Goal: Task Accomplishment & Management: Manage account settings

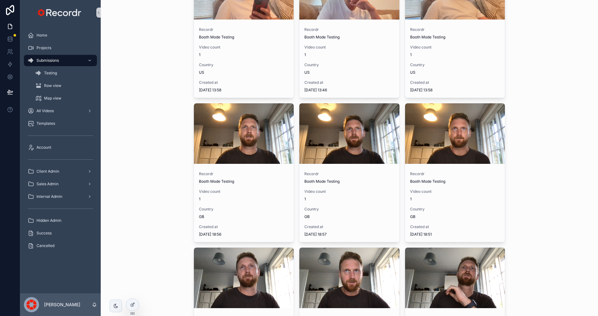
scroll to position [4654, 0]
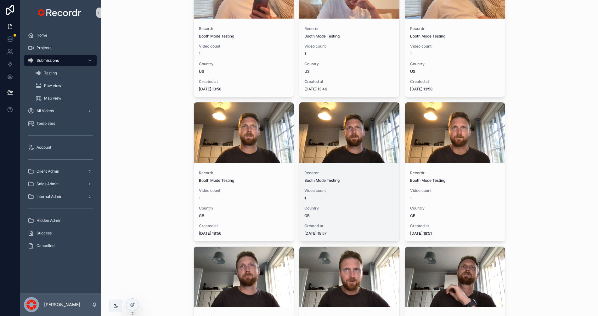
click at [333, 176] on div "Recordr Booth Mode Testing" at bounding box center [349, 176] width 90 height 13
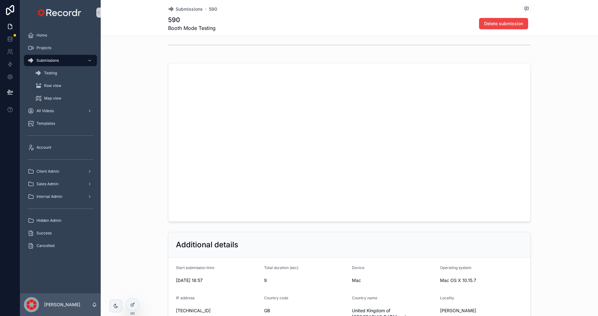
scroll to position [322, 0]
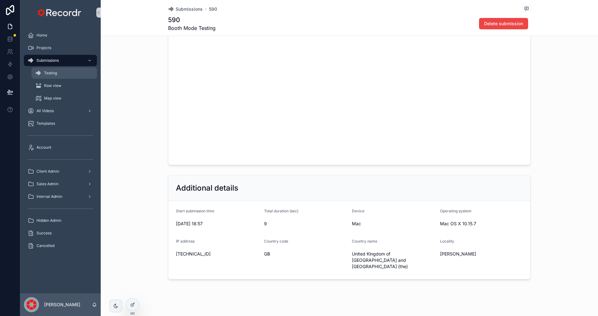
click at [52, 76] on div "Testing" at bounding box center [64, 73] width 58 height 10
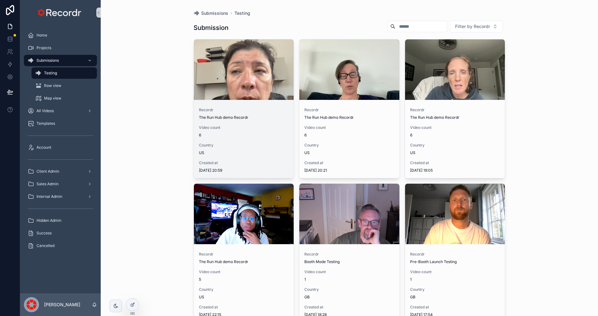
click at [258, 82] on div "scrollable content" at bounding box center [244, 69] width 100 height 60
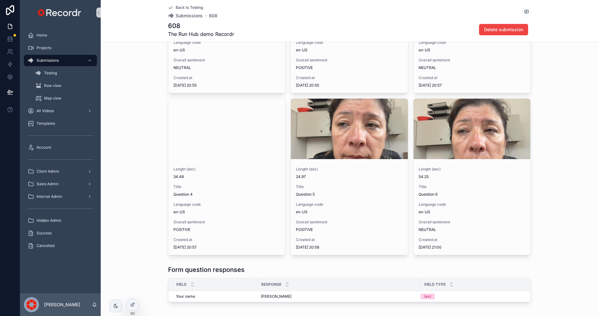
scroll to position [207, 0]
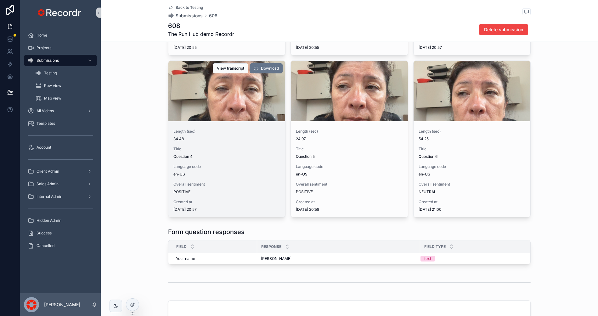
click at [218, 168] on span "Language code" at bounding box center [226, 166] width 107 height 5
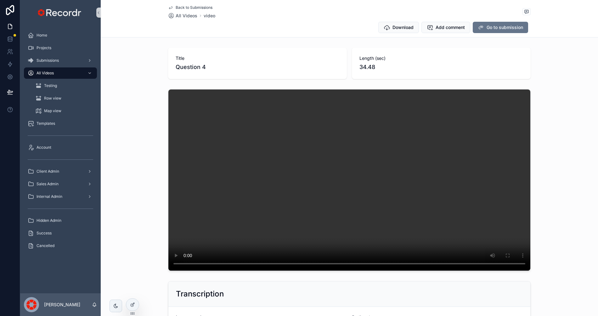
click at [193, 5] on span "Back to Submissions" at bounding box center [194, 7] width 37 height 5
click at [186, 14] on span "All Videos" at bounding box center [187, 16] width 22 height 6
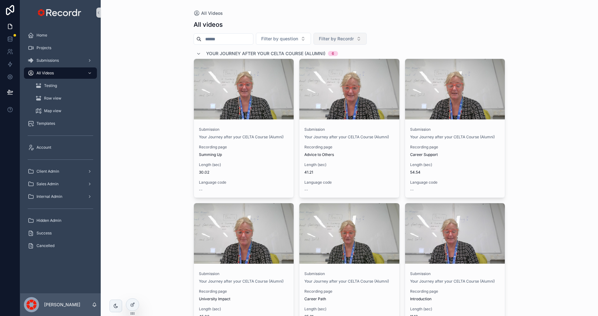
click at [340, 39] on span "Filter by Recordr" at bounding box center [336, 39] width 35 height 6
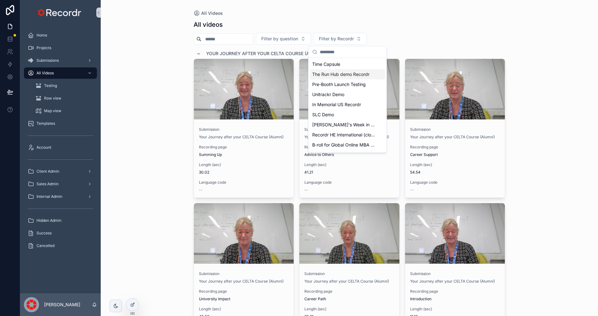
click at [351, 74] on span "The Run Hub demo Recordr" at bounding box center [340, 74] width 57 height 6
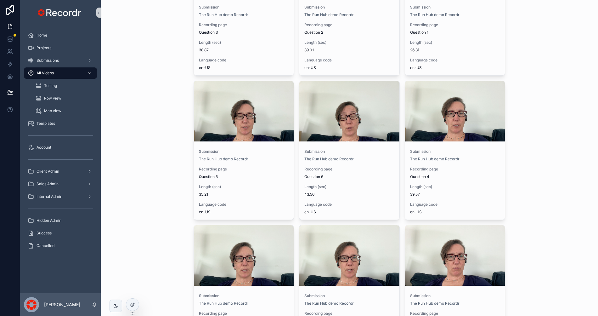
scroll to position [271, 0]
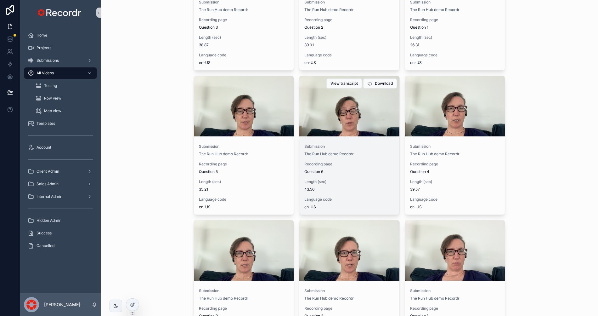
click at [352, 125] on div "scrollable content" at bounding box center [349, 106] width 100 height 60
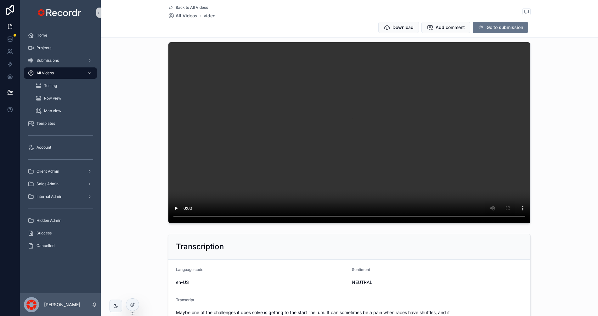
scroll to position [37, 0]
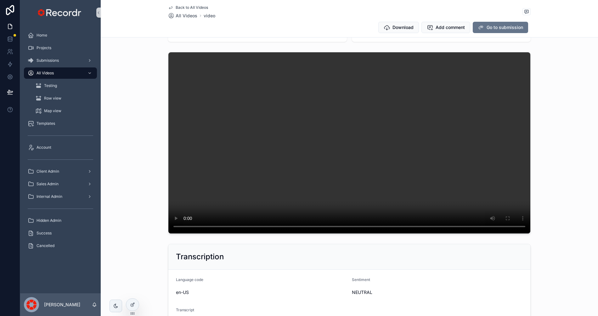
click at [186, 7] on span "Back to All Videos" at bounding box center [192, 7] width 32 height 5
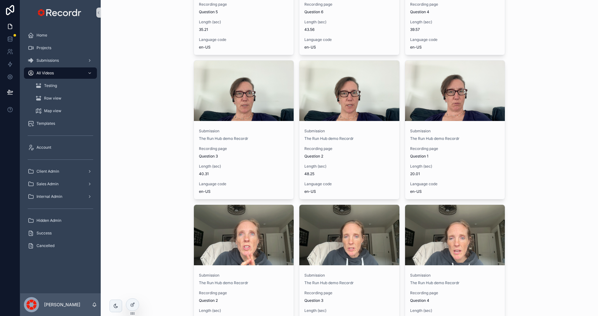
scroll to position [536, 0]
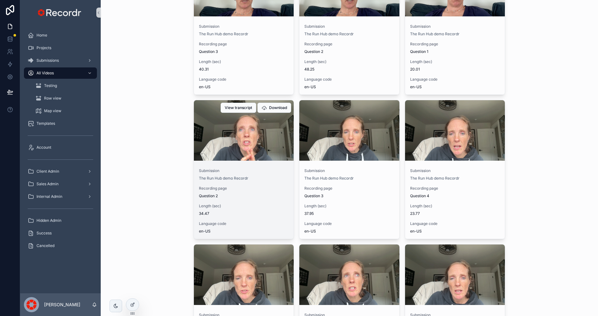
click at [259, 144] on div "scrollable content" at bounding box center [244, 130] width 100 height 60
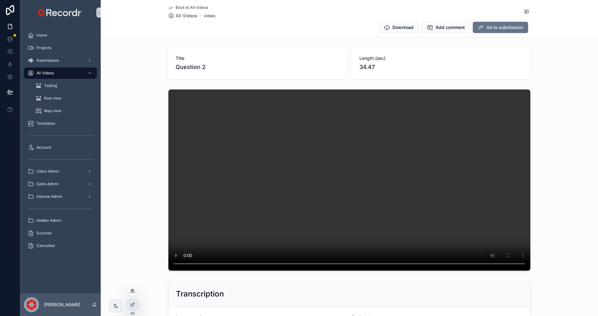
click at [132, 288] on icon at bounding box center [132, 290] width 5 height 5
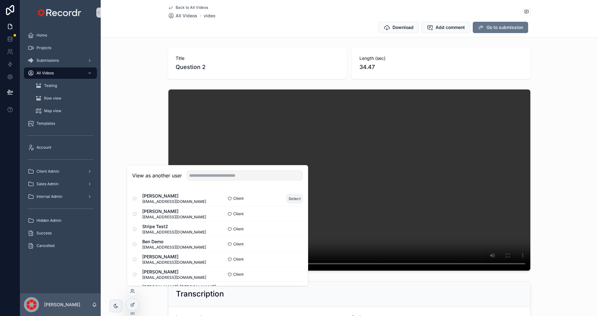
click at [298, 200] on button "Select" at bounding box center [294, 198] width 16 height 9
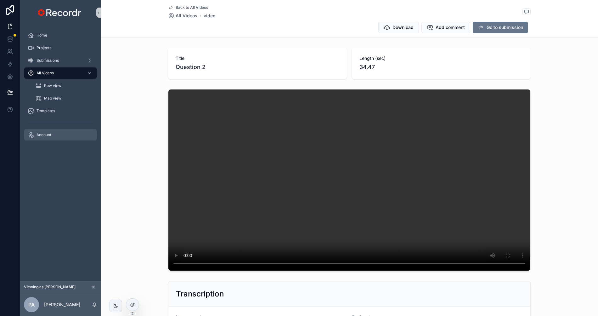
click at [44, 139] on div "Account" at bounding box center [60, 135] width 65 height 10
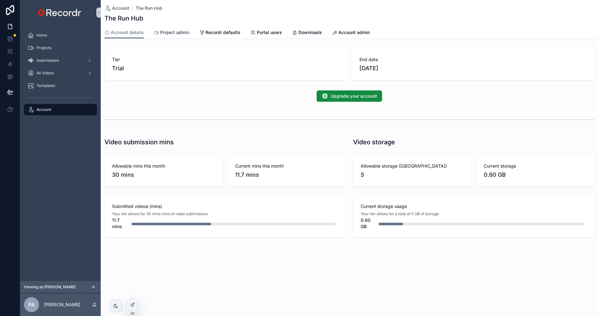
click at [176, 32] on span "Project admin" at bounding box center [174, 32] width 29 height 6
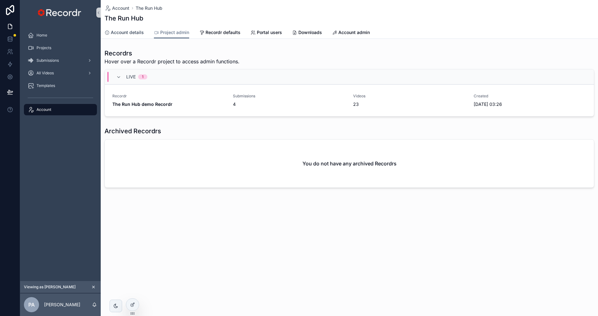
click at [127, 34] on span "Account details" at bounding box center [127, 32] width 33 height 6
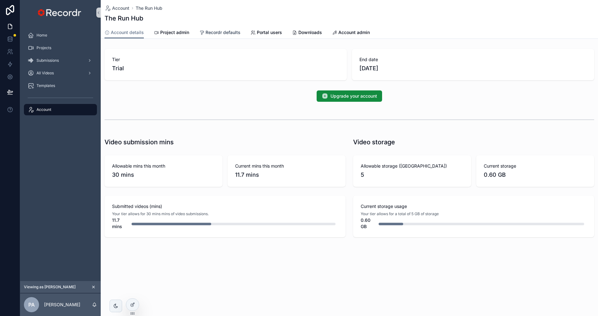
click at [220, 34] on span "Recordr defaults" at bounding box center [223, 32] width 35 height 6
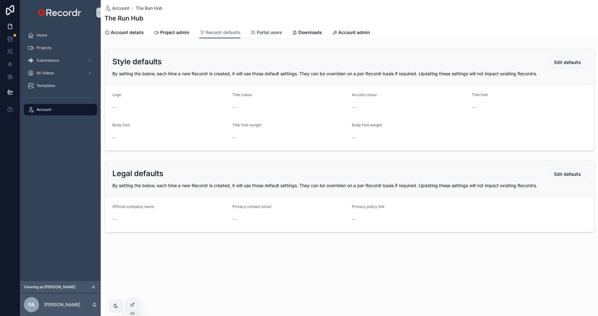
click at [266, 35] on span "Portal users" at bounding box center [269, 32] width 25 height 6
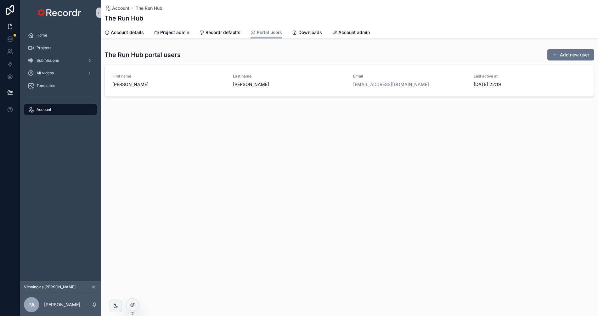
click at [323, 32] on div "Account details Project admin Recordr defaults Portal users Downloads Account a…" at bounding box center [350, 32] width 490 height 12
click at [315, 32] on span "Downloads" at bounding box center [310, 32] width 24 height 6
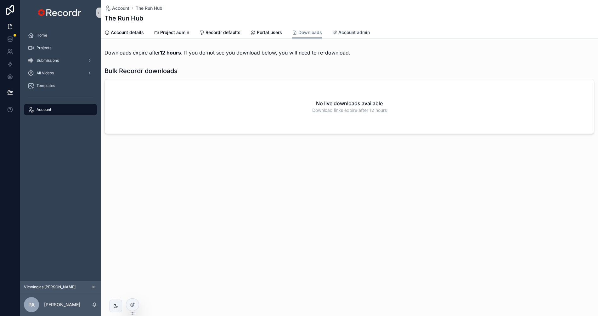
click at [360, 32] on span "Account admin" at bounding box center [353, 32] width 31 height 6
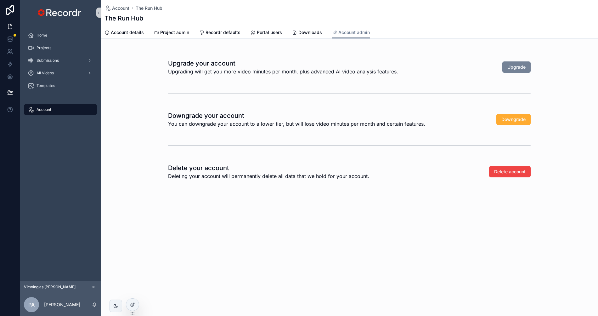
click at [525, 65] on span "Upgrade" at bounding box center [516, 67] width 18 height 6
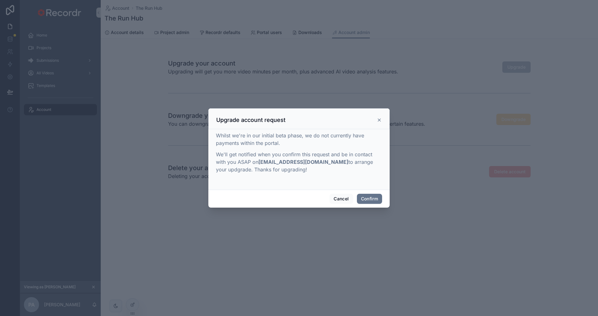
click at [379, 118] on icon at bounding box center [379, 119] width 5 height 5
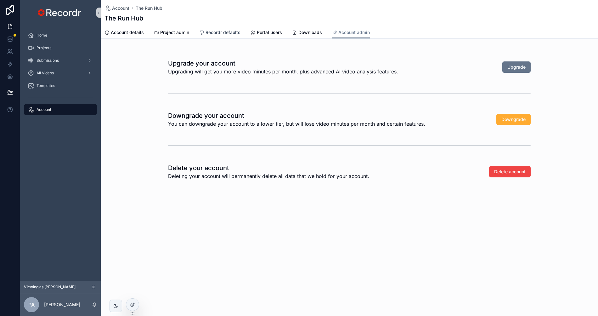
click at [222, 31] on span "Recordr defaults" at bounding box center [223, 32] width 35 height 6
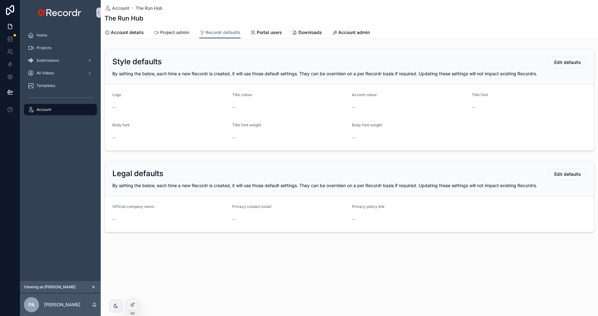
click at [175, 33] on span "Project admin" at bounding box center [174, 32] width 29 height 6
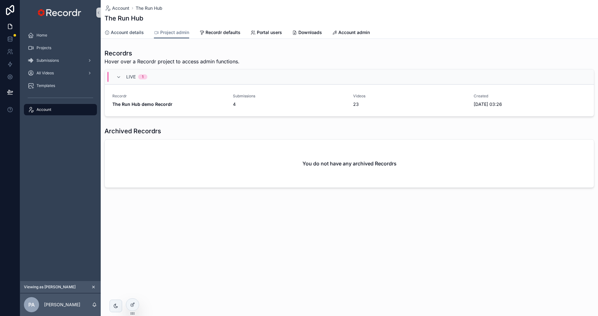
click at [134, 29] on link "Account details" at bounding box center [124, 33] width 39 height 13
